Goal: Task Accomplishment & Management: Use online tool/utility

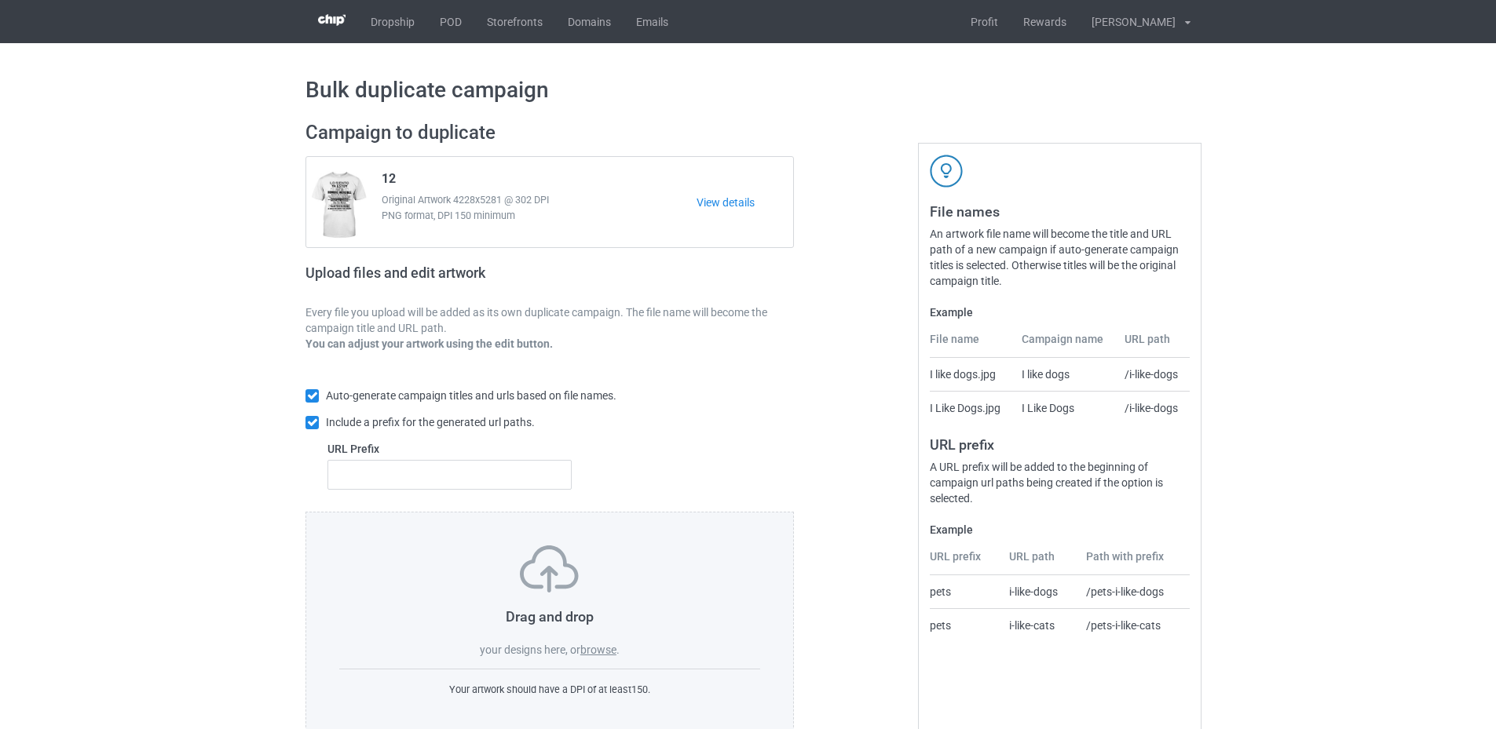
click at [608, 650] on label "browse" at bounding box center [598, 650] width 36 height 13
click at [0, 0] on input "browse" at bounding box center [0, 0] width 0 height 0
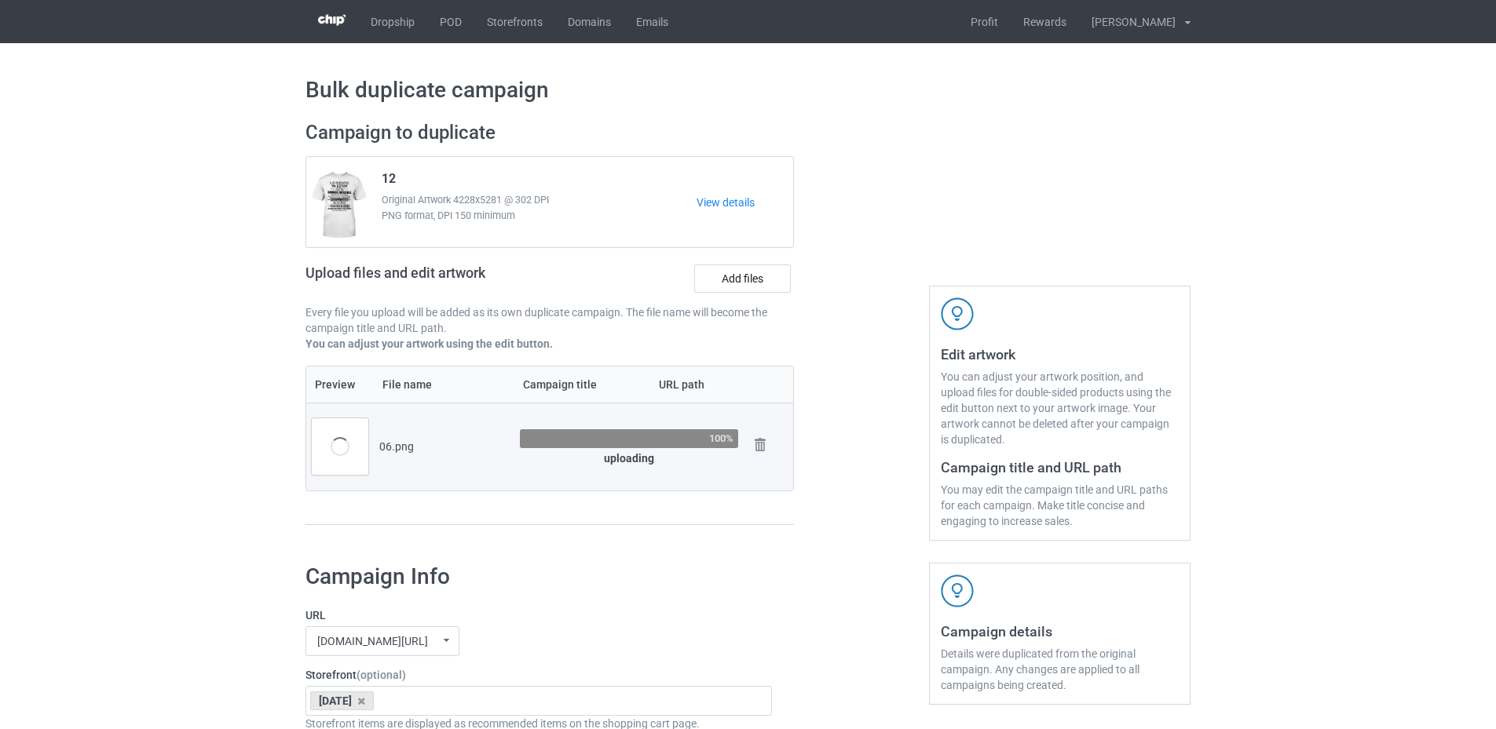
scroll to position [79, 0]
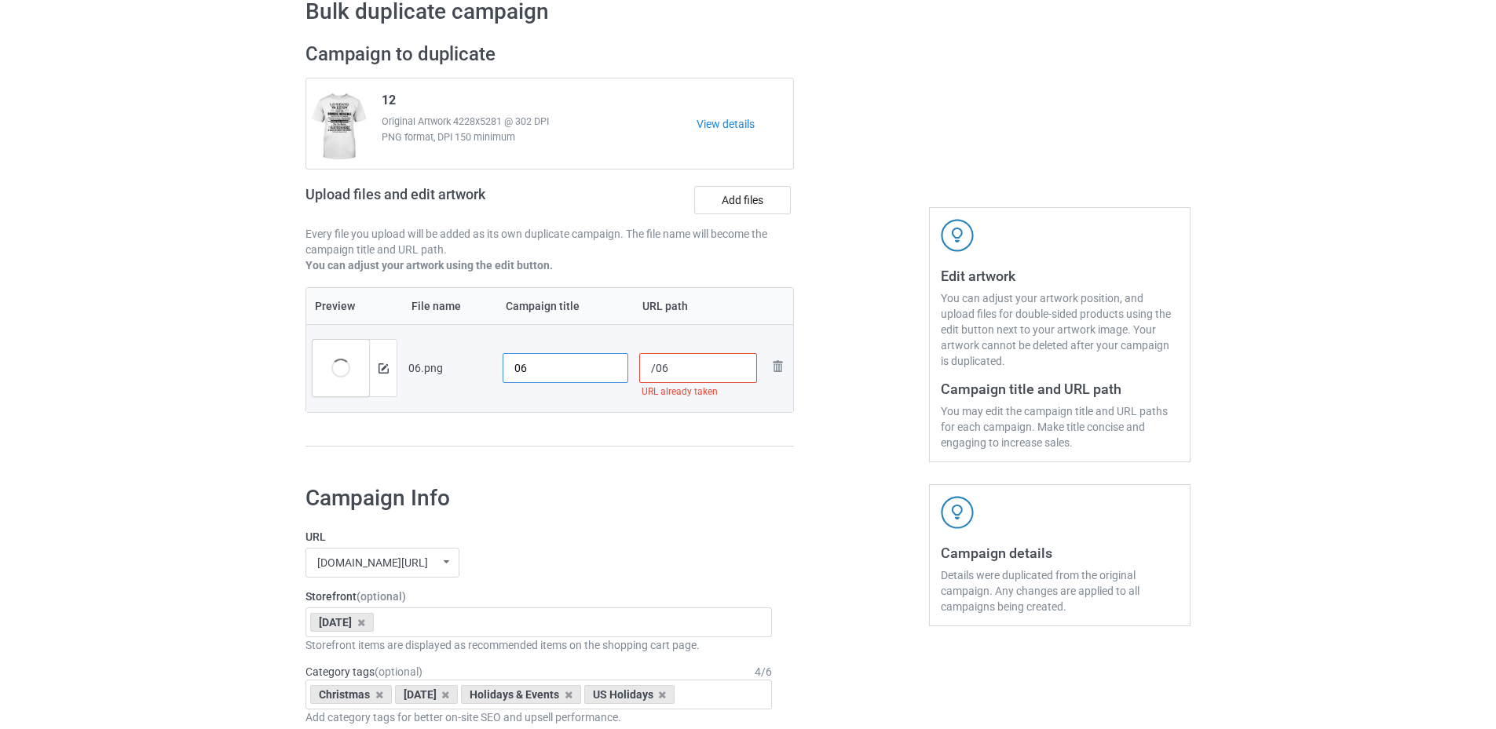
click at [517, 366] on input "06" at bounding box center [565, 368] width 126 height 30
click at [512, 366] on input "06" at bounding box center [565, 368] width 126 height 30
paste input "sku08-srnu-tbn-0"
type input "sku08-srnu-tbn-006"
click at [656, 367] on input "/06" at bounding box center [698, 368] width 119 height 30
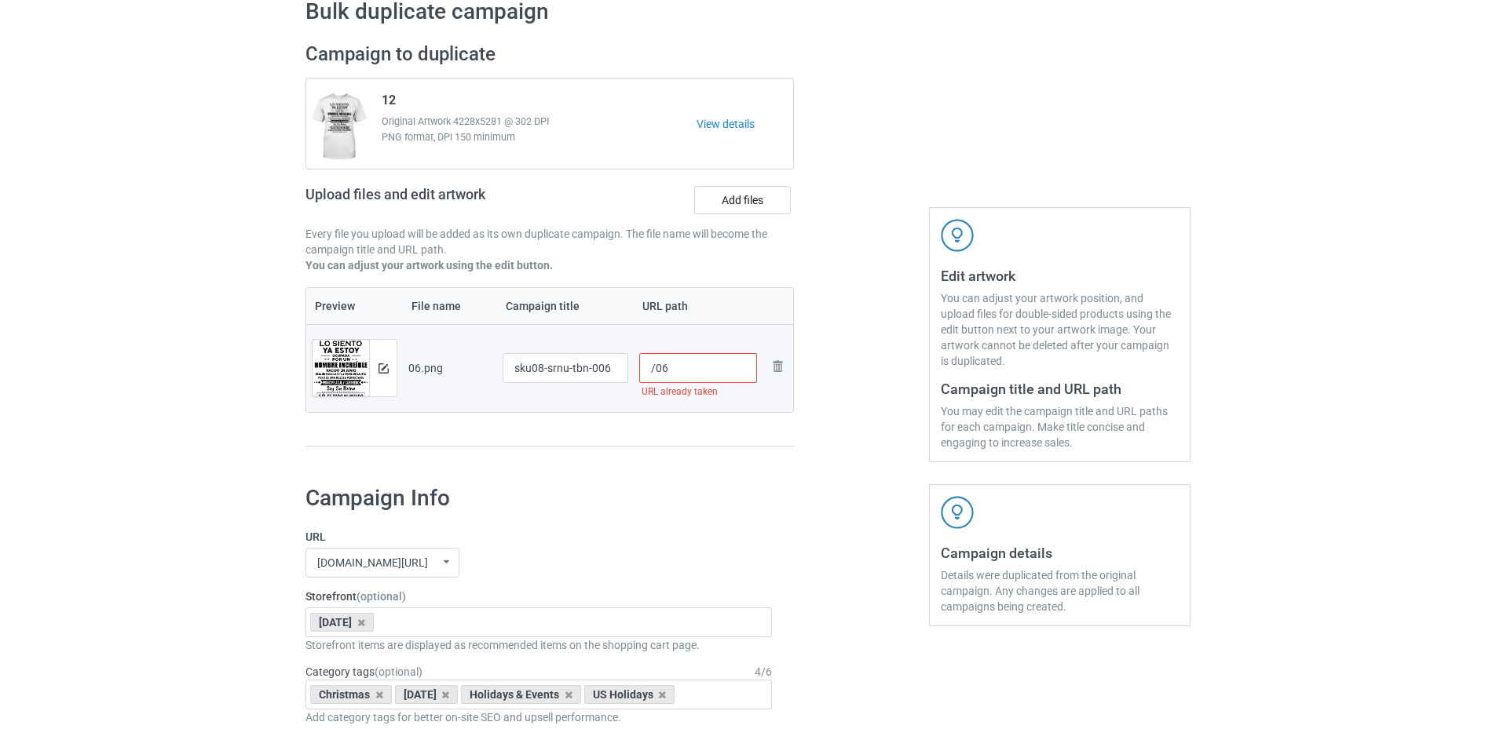
paste input "sku08-srnu-tbn-0"
type input "/sku08-srnu-tbn-06"
click at [815, 462] on div at bounding box center [861, 252] width 113 height 442
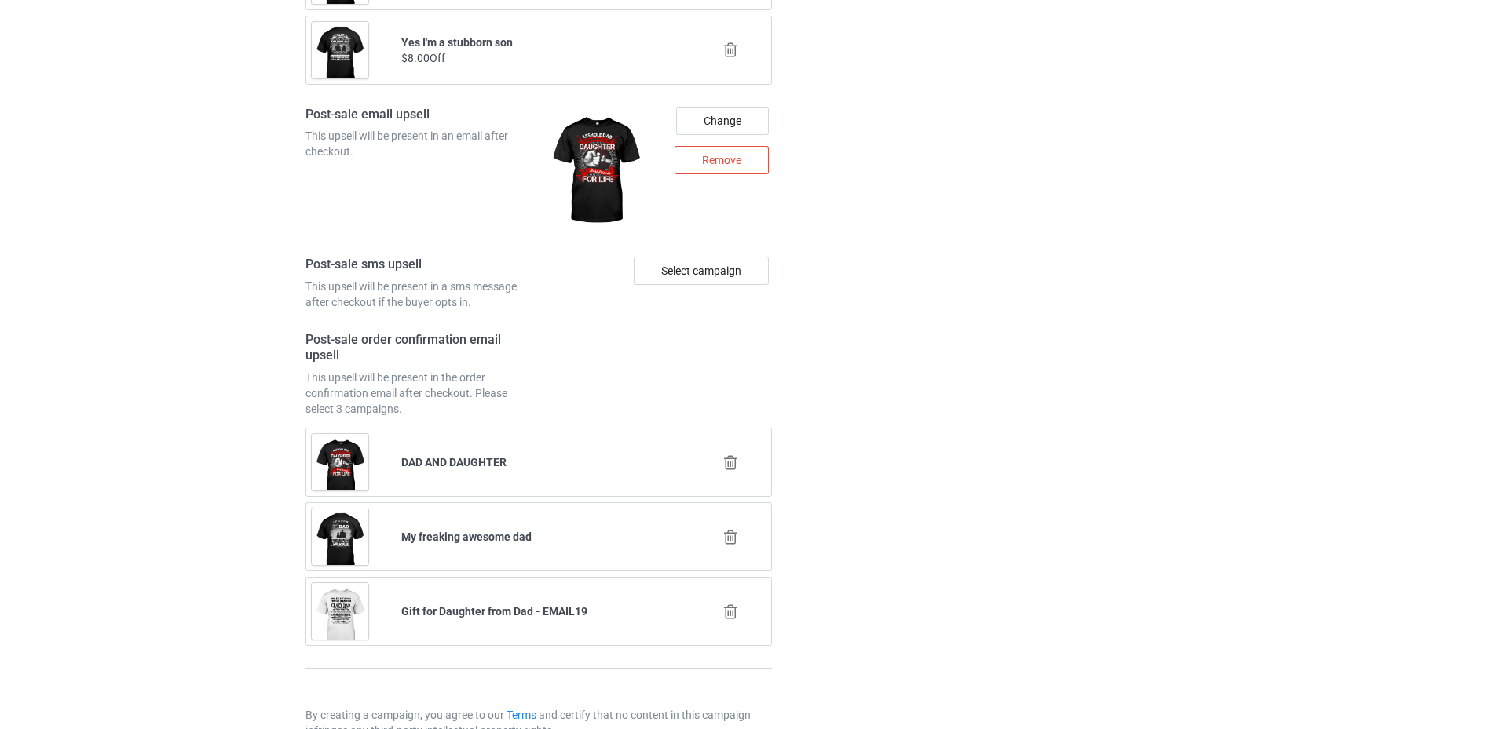
scroll to position [2050, 0]
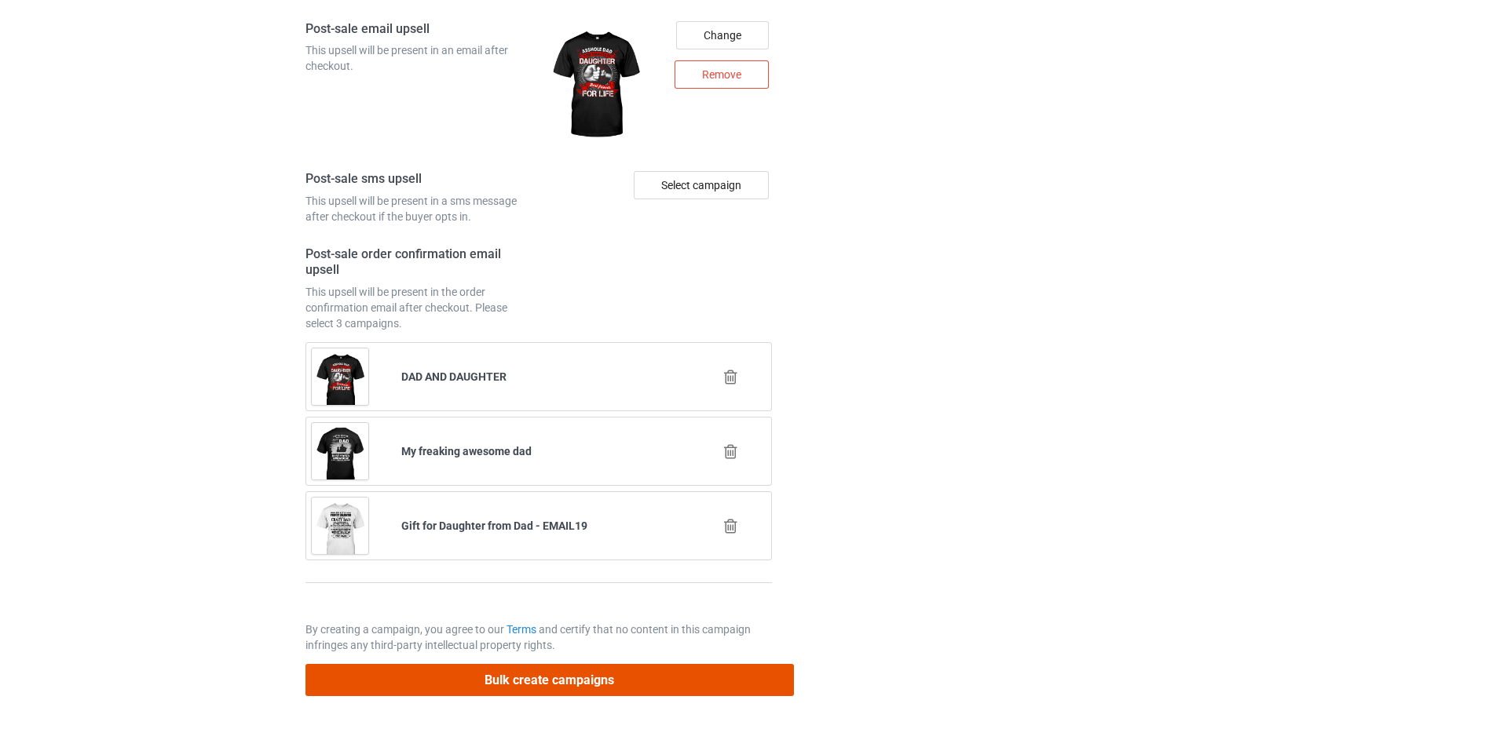
click at [550, 675] on button "Bulk create campaigns" at bounding box center [549, 680] width 488 height 32
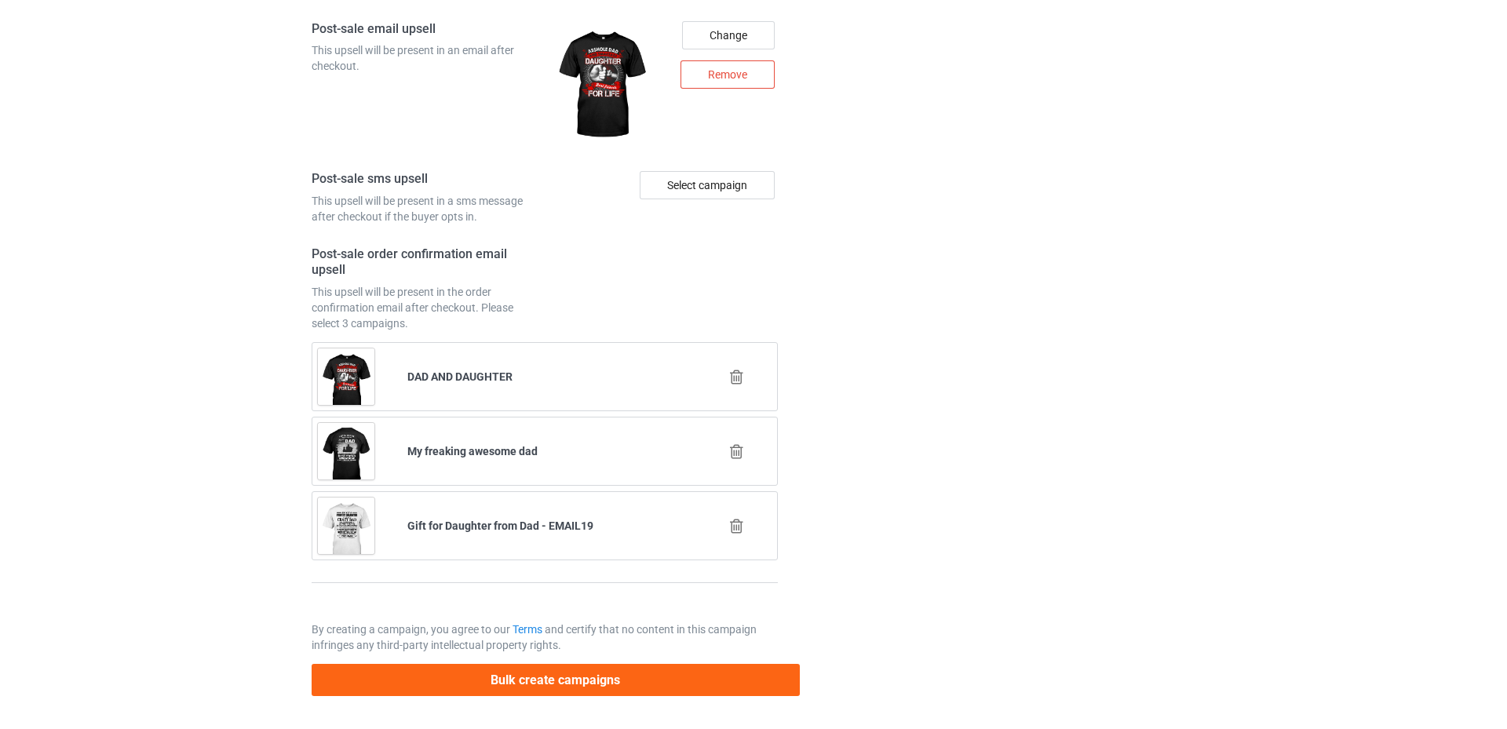
scroll to position [0, 0]
